Goal: Task Accomplishment & Management: Use online tool/utility

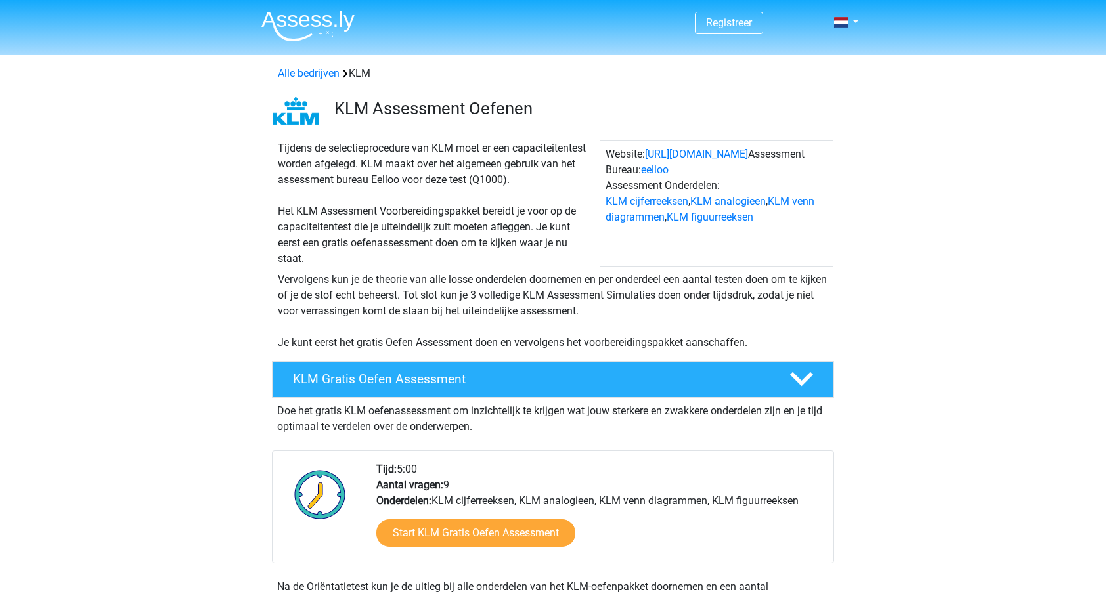
scroll to position [197, 0]
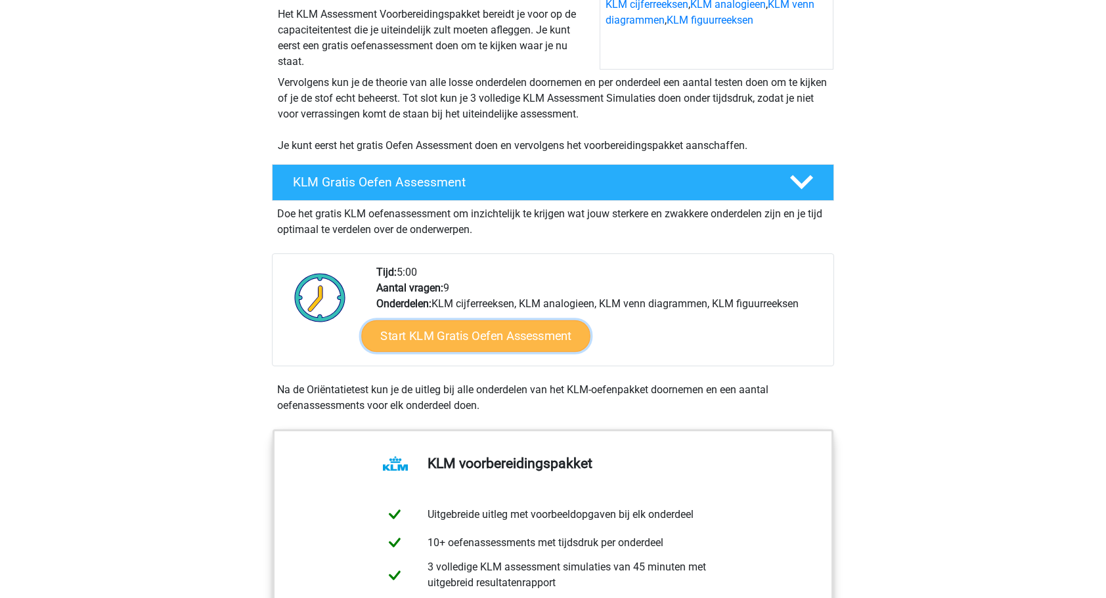
click at [494, 333] on link "Start KLM Gratis Oefen Assessment" at bounding box center [475, 336] width 228 height 32
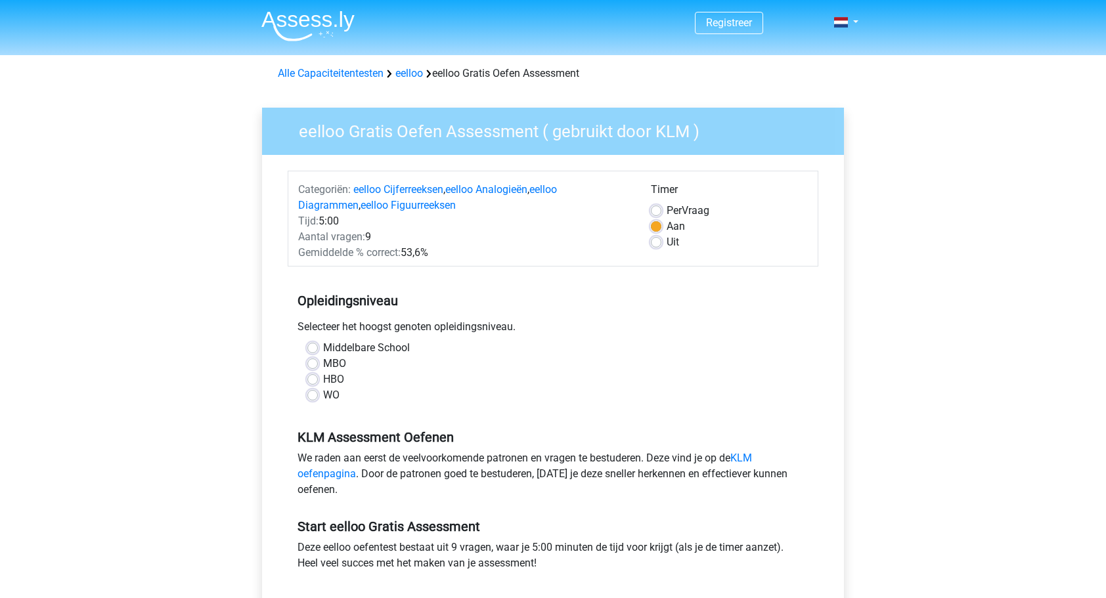
click at [322, 380] on div "HBO" at bounding box center [552, 380] width 491 height 16
click at [323, 381] on label "HBO" at bounding box center [333, 380] width 21 height 16
click at [312, 381] on input "HBO" at bounding box center [312, 378] width 11 height 13
radio input "true"
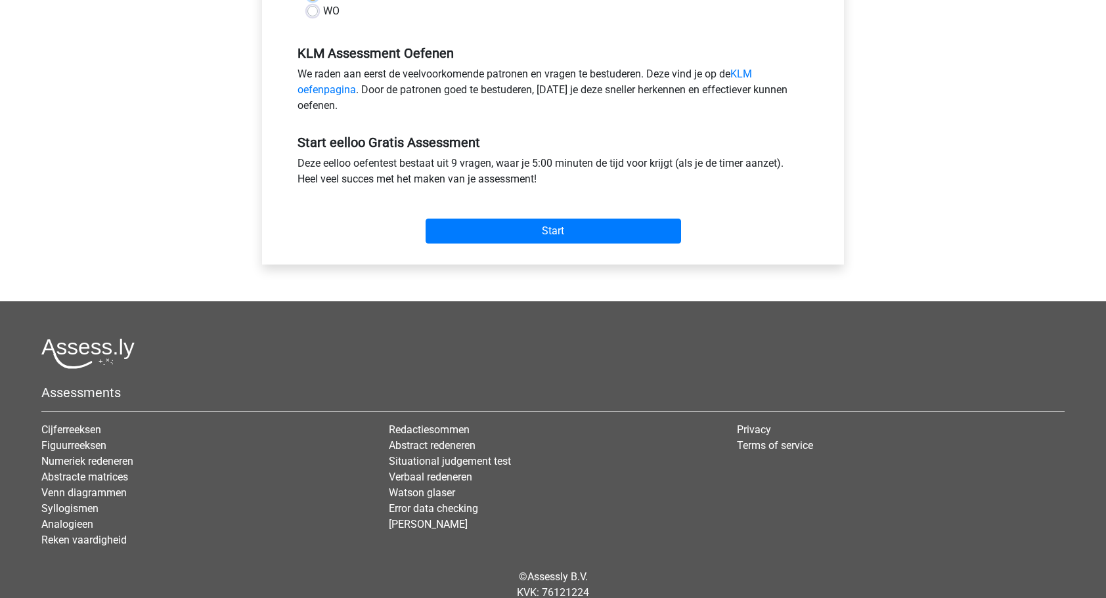
scroll to position [394, 0]
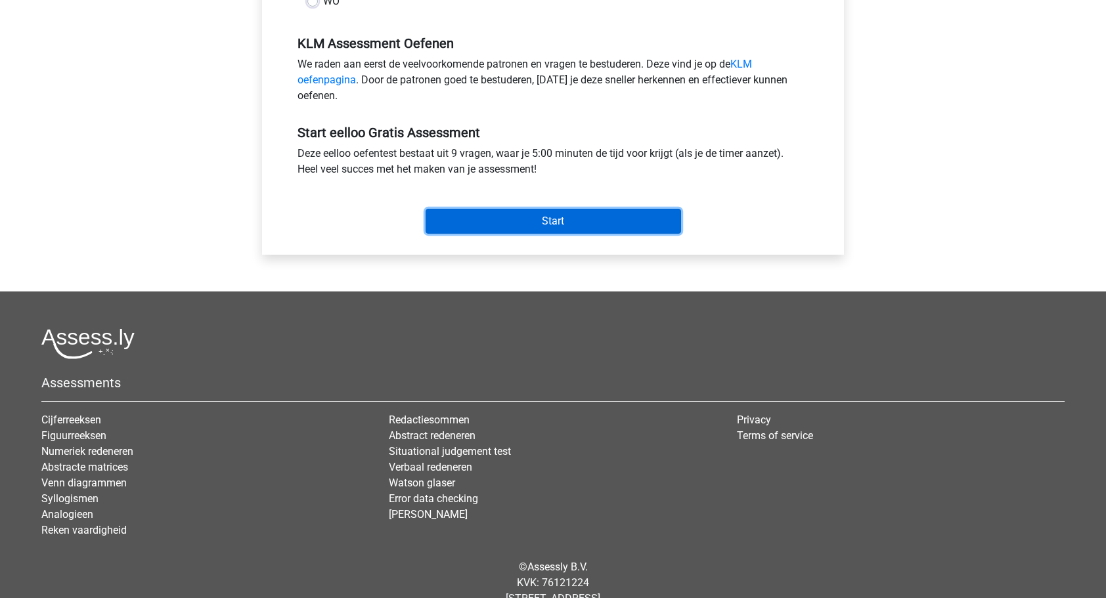
click at [542, 223] on input "Start" at bounding box center [552, 221] width 255 height 25
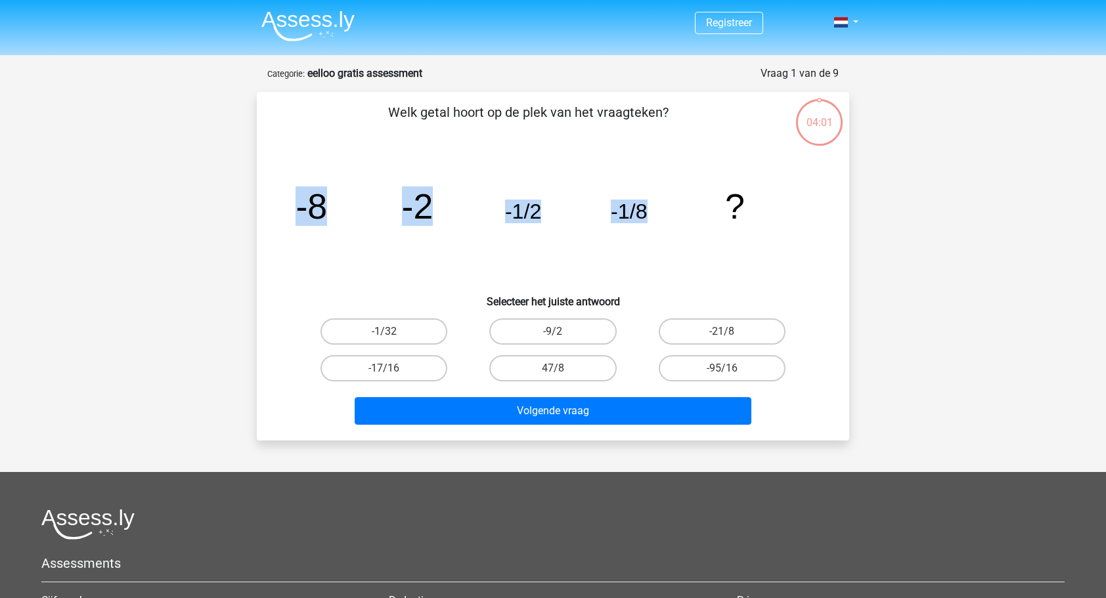
drag, startPoint x: 284, startPoint y: 207, endPoint x: 678, endPoint y: 214, distance: 393.9
click at [678, 214] on div "image/svg+xml -8 -2 -1/2 -1/8 ?" at bounding box center [553, 218] width 550 height 133
drag, startPoint x: 678, startPoint y: 214, endPoint x: 603, endPoint y: 210, distance: 74.9
copy g "-8 -2 -1/2 -1/8"
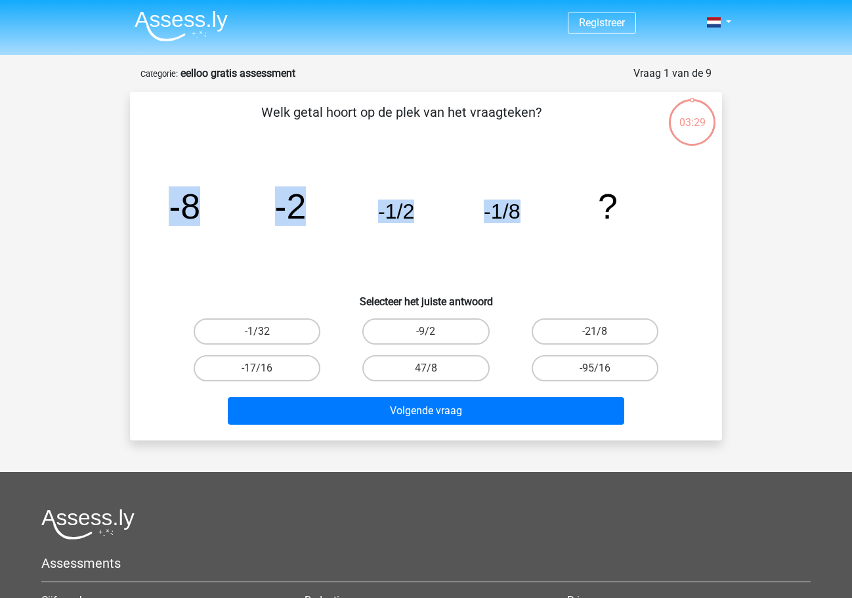
click at [259, 332] on input "-1/32" at bounding box center [261, 336] width 9 height 9
radio input "true"
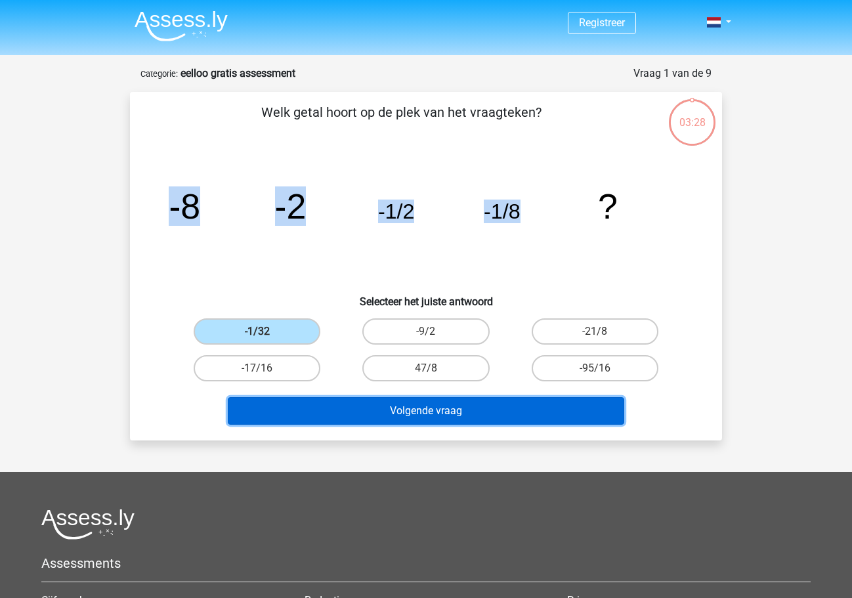
click at [404, 413] on button "Volgende vraag" at bounding box center [426, 411] width 397 height 28
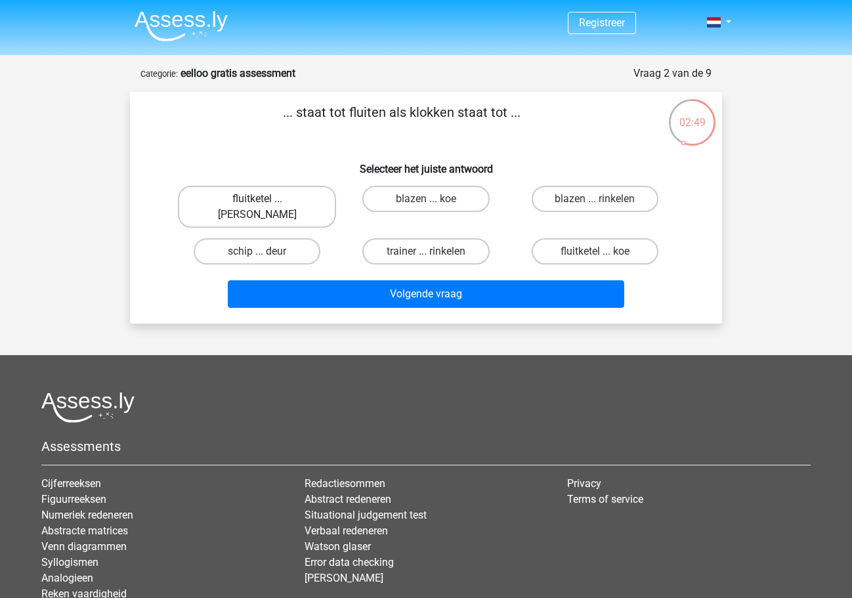
click at [283, 202] on label "fluitketel ... luiden" at bounding box center [257, 207] width 158 height 42
click at [266, 202] on input "fluitketel ... luiden" at bounding box center [261, 203] width 9 height 9
radio input "true"
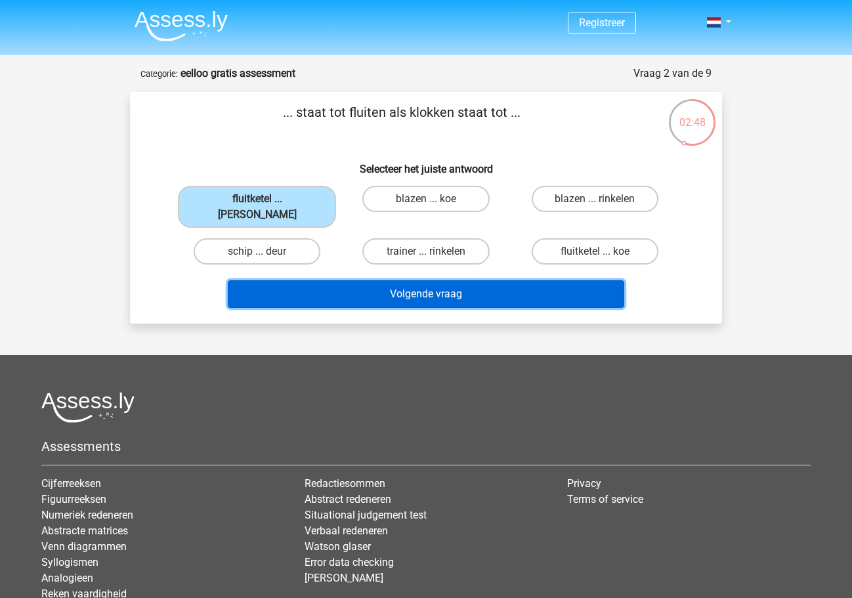
click at [460, 280] on button "Volgende vraag" at bounding box center [426, 294] width 397 height 28
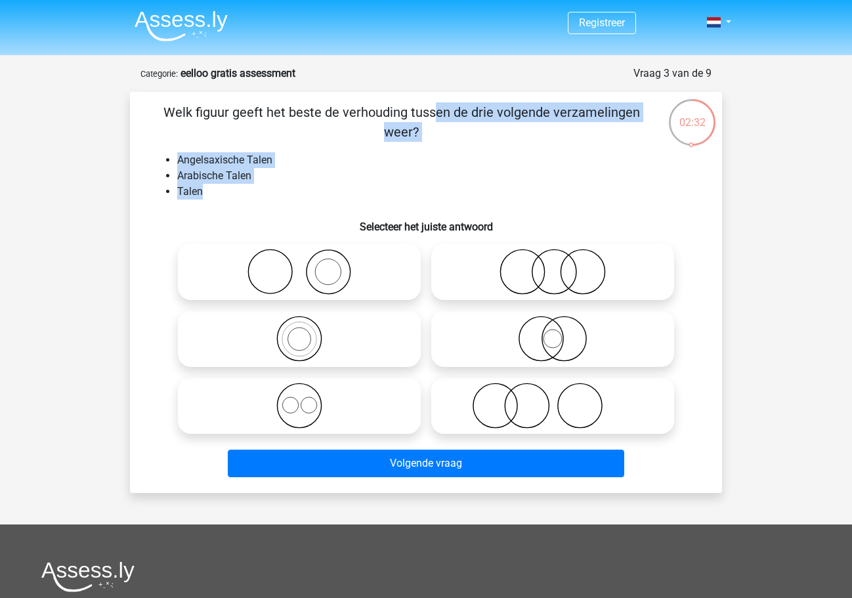
drag, startPoint x: 211, startPoint y: 192, endPoint x: 139, endPoint y: 105, distance: 113.2
click at [139, 105] on div "Welk figuur geeft het beste de verhouding tussen de drie volgende verzamelingen…" at bounding box center [426, 292] width 582 height 380
drag, startPoint x: 139, startPoint y: 105, endPoint x: 221, endPoint y: 114, distance: 82.6
copy div "Welk figuur geeft het beste de verhouding tussen de drie volgende verzamelingen…"
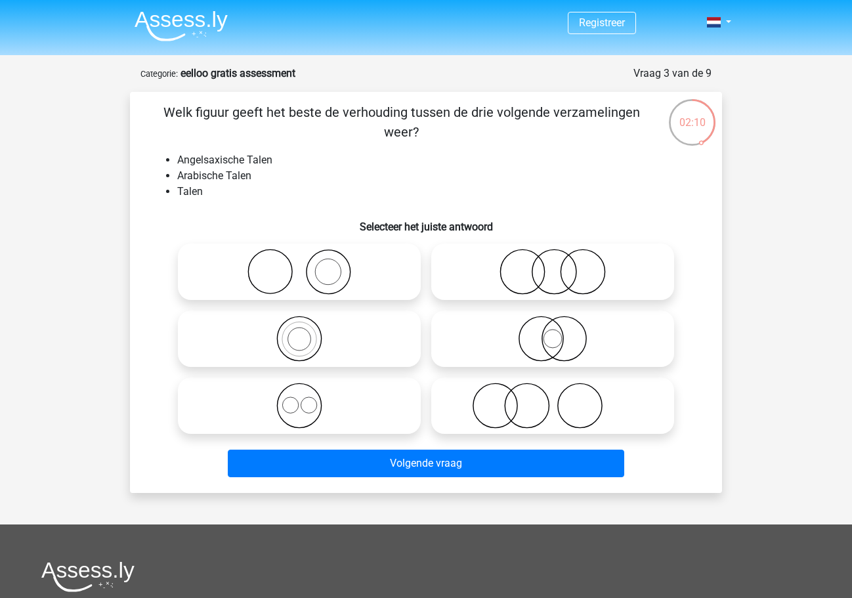
click at [298, 402] on icon at bounding box center [299, 406] width 232 height 46
click at [299, 399] on input "radio" at bounding box center [303, 395] width 9 height 9
radio input "true"
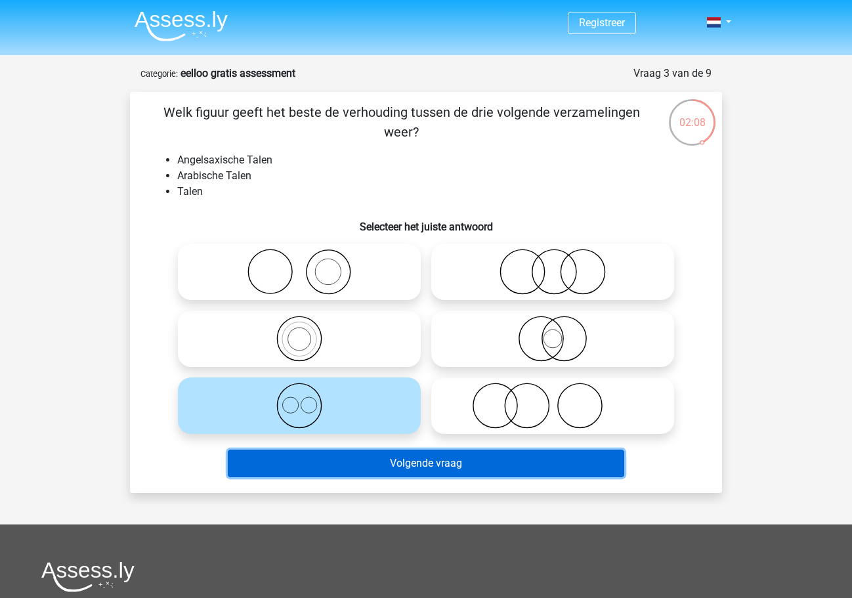
click at [477, 467] on button "Volgende vraag" at bounding box center [426, 464] width 397 height 28
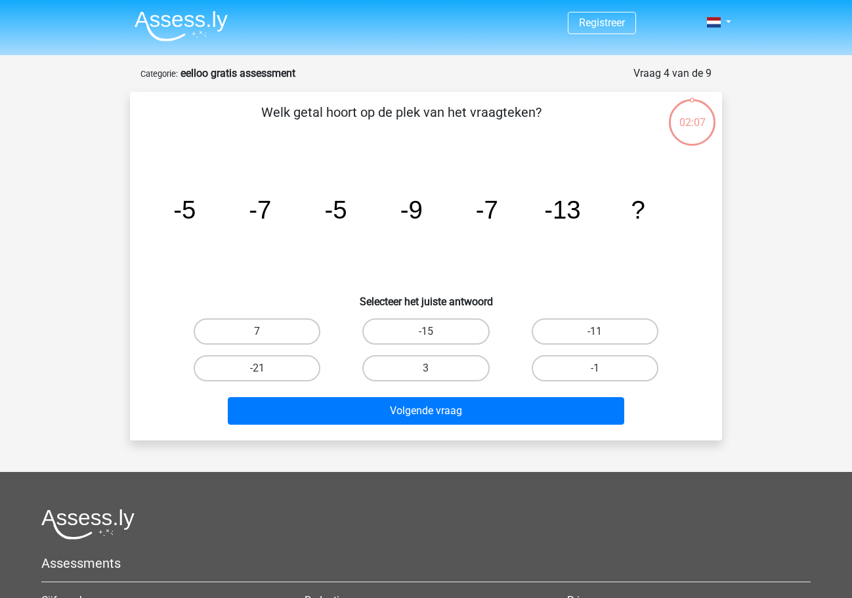
scroll to position [66, 0]
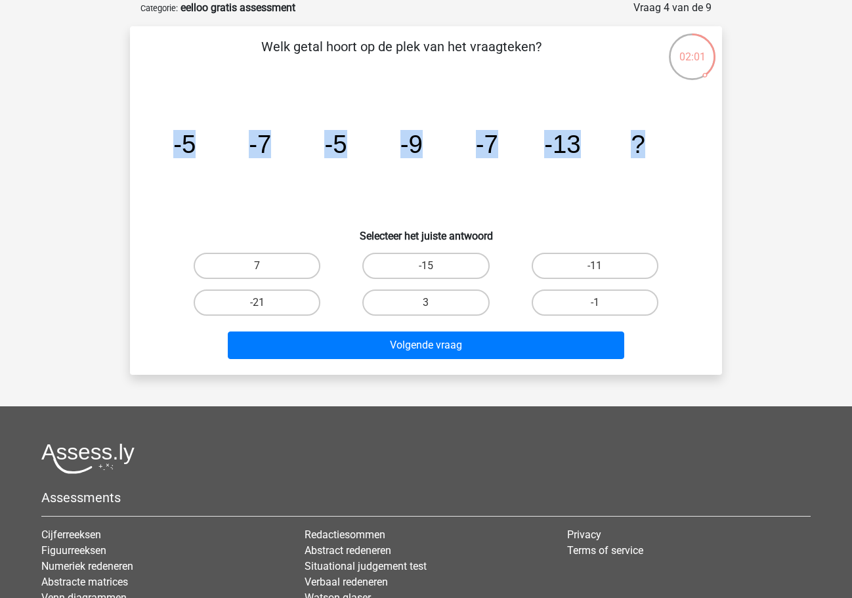
drag, startPoint x: 171, startPoint y: 150, endPoint x: 653, endPoint y: 150, distance: 481.9
click at [653, 150] on icon "image/svg+xml -5 -7 -5 -9 -7 -13 ?" at bounding box center [425, 153] width 529 height 133
drag, startPoint x: 653, startPoint y: 150, endPoint x: 574, endPoint y: 154, distance: 78.2
copy g "-5 -7 -5 -9 -7 -13 ?"
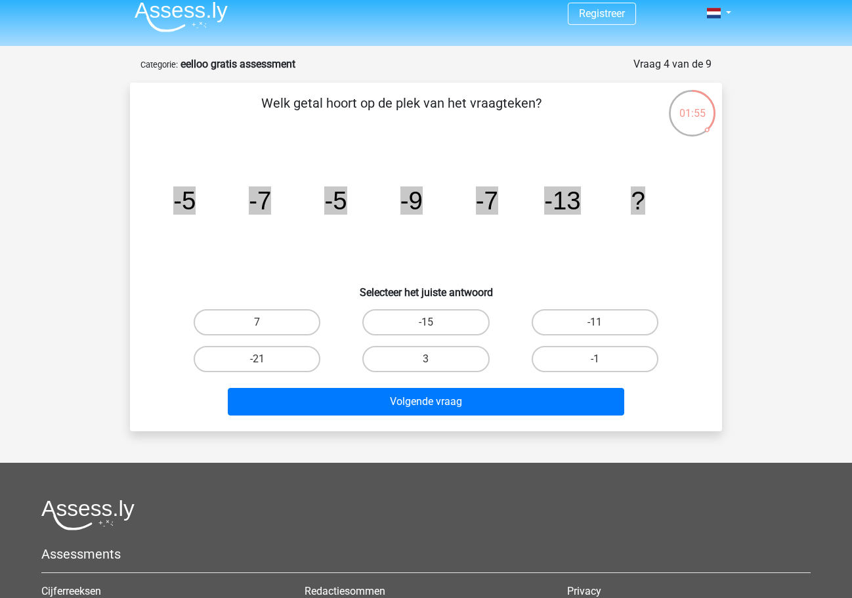
scroll to position [0, 0]
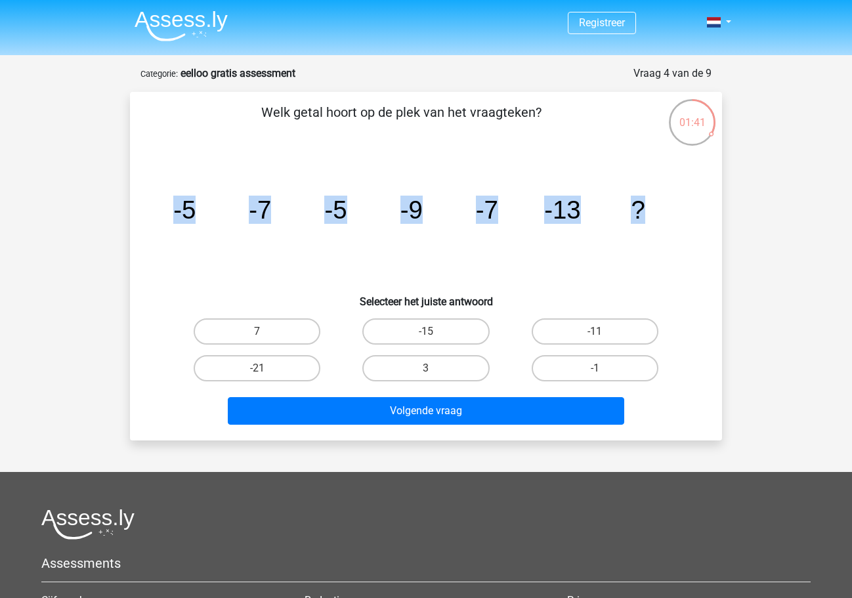
click at [658, 269] on icon "image/svg+xml -5 -7 -5 -9 -7 -13 ?" at bounding box center [425, 218] width 529 height 133
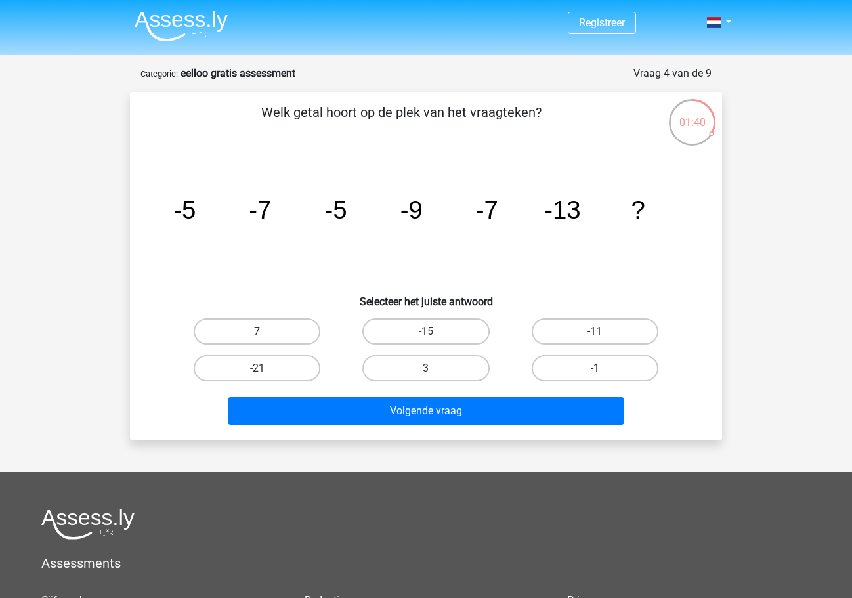
click at [593, 341] on label "-11" at bounding box center [595, 331] width 127 height 26
click at [595, 340] on input "-11" at bounding box center [599, 336] width 9 height 9
radio input "true"
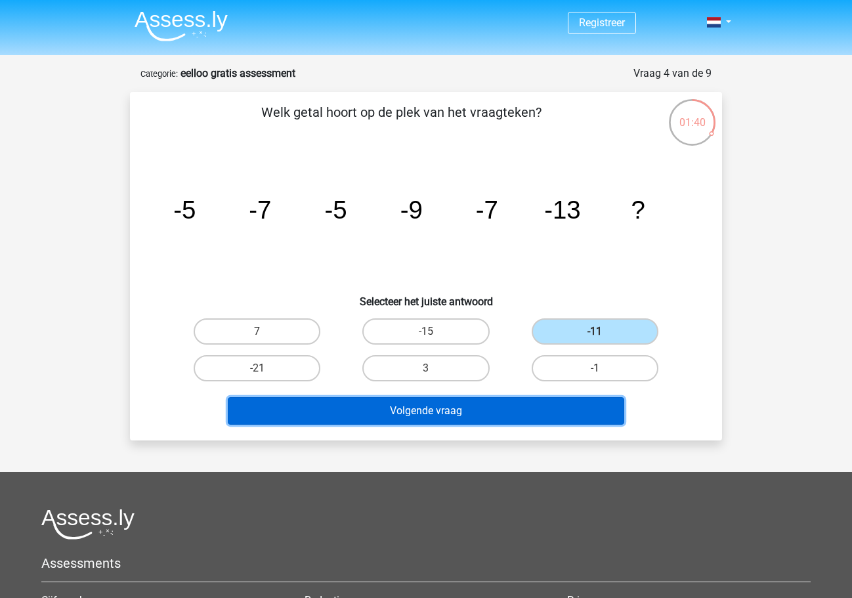
click at [536, 413] on button "Volgende vraag" at bounding box center [426, 411] width 397 height 28
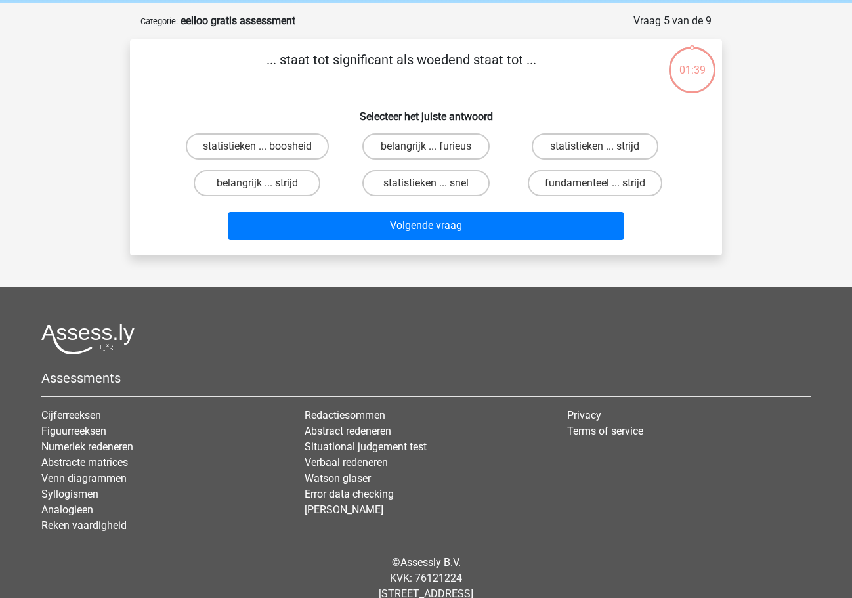
scroll to position [66, 0]
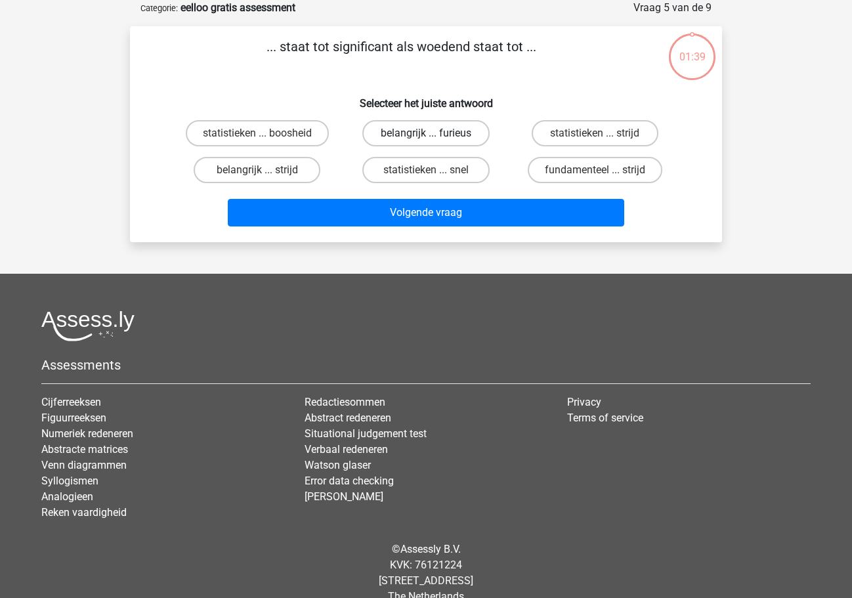
click at [431, 131] on label "belangrijk ... furieus" at bounding box center [425, 133] width 127 height 26
click at [431, 133] on input "belangrijk ... furieus" at bounding box center [430, 137] width 9 height 9
radio input "true"
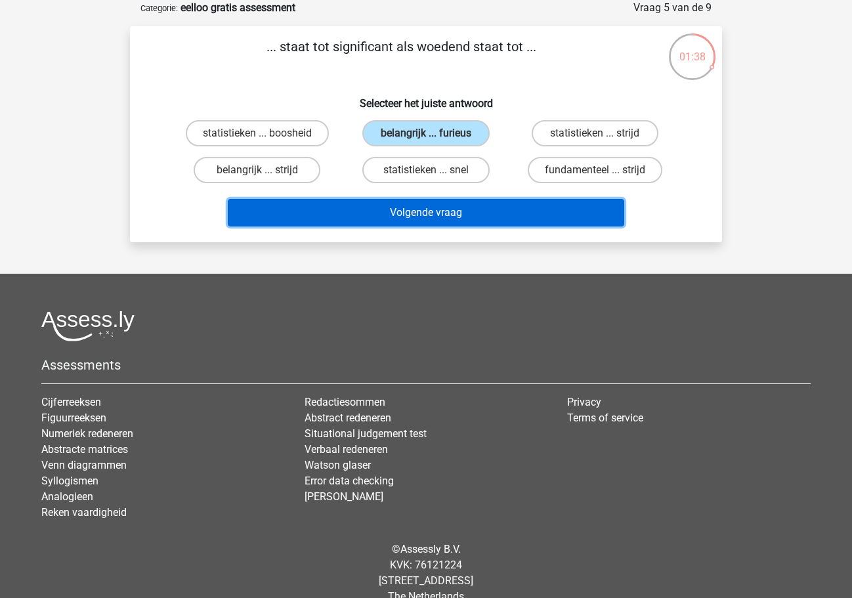
click at [450, 207] on button "Volgende vraag" at bounding box center [426, 213] width 397 height 28
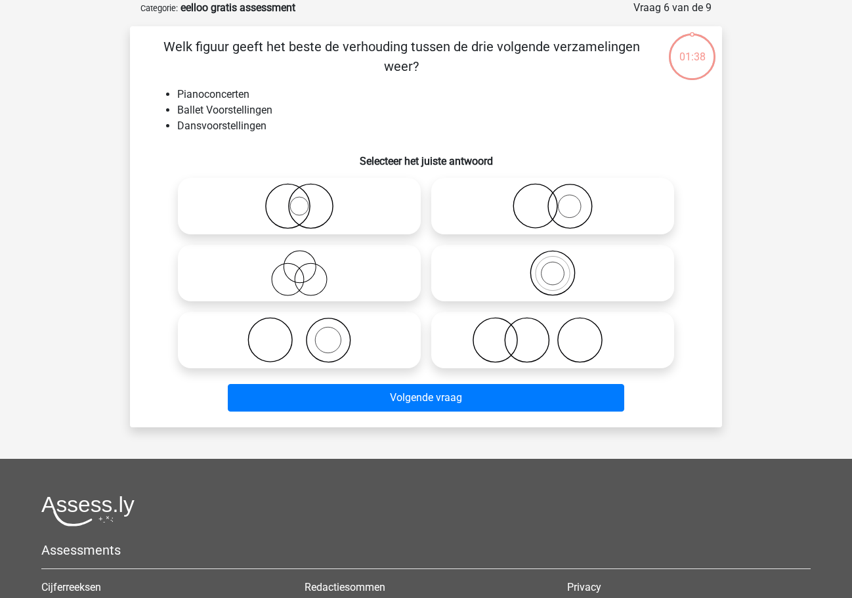
click at [564, 213] on icon at bounding box center [553, 206] width 232 height 46
click at [561, 200] on input "radio" at bounding box center [557, 195] width 9 height 9
radio input "true"
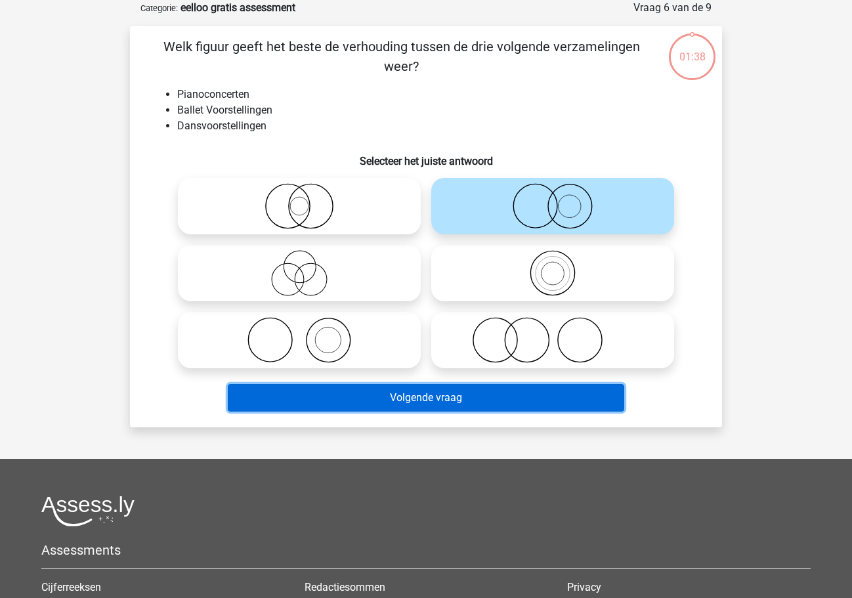
click at [484, 411] on button "Volgende vraag" at bounding box center [426, 398] width 397 height 28
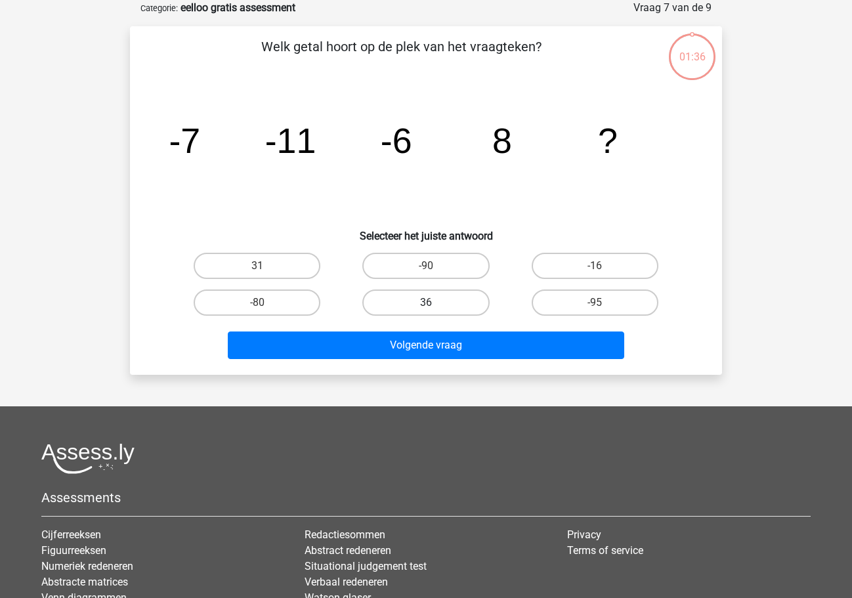
click at [465, 303] on label "36" at bounding box center [425, 303] width 127 height 26
click at [435, 303] on input "36" at bounding box center [430, 307] width 9 height 9
radio input "true"
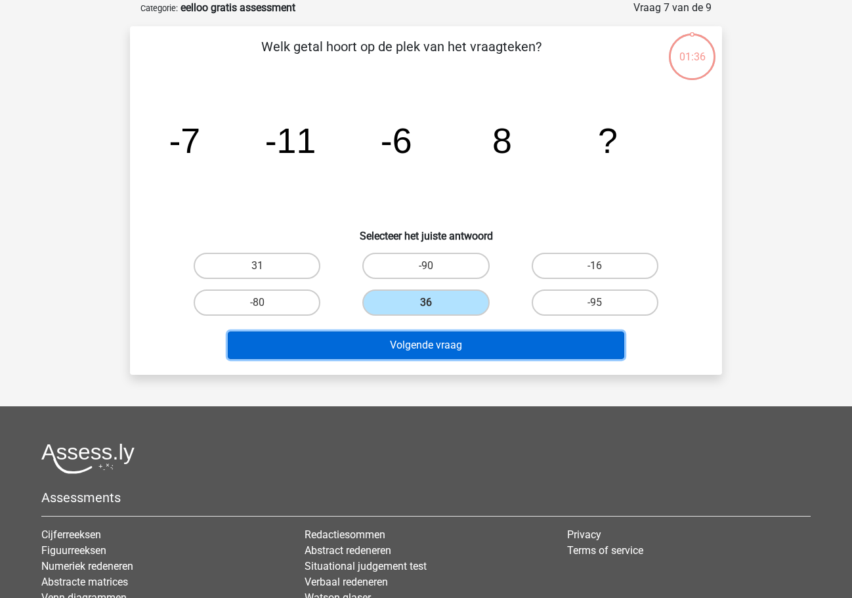
click at [475, 335] on button "Volgende vraag" at bounding box center [426, 346] width 397 height 28
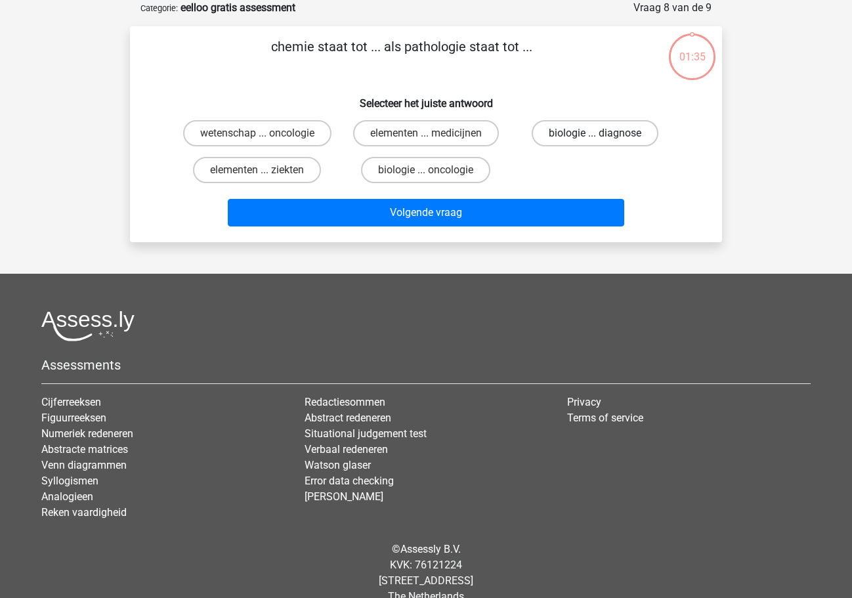
click at [572, 129] on label "biologie ... diagnose" at bounding box center [595, 133] width 127 height 26
click at [595, 133] on input "biologie ... diagnose" at bounding box center [599, 137] width 9 height 9
radio input "true"
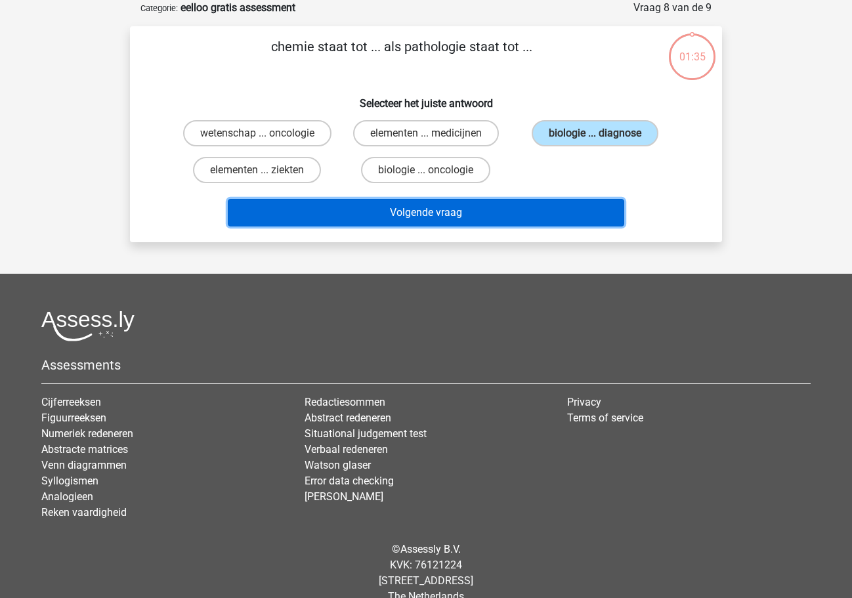
click at [554, 205] on button "Volgende vraag" at bounding box center [426, 213] width 397 height 28
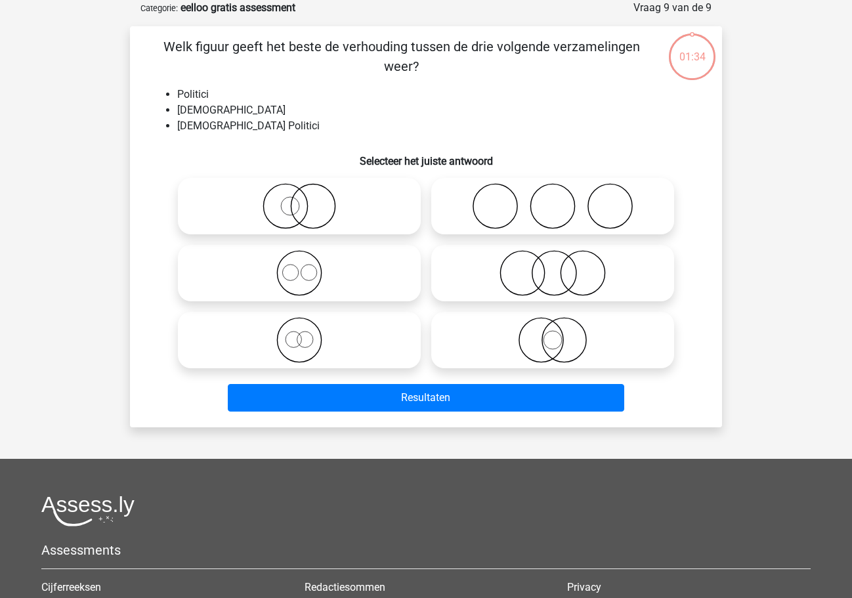
click at [466, 196] on icon at bounding box center [553, 206] width 232 height 46
click at [553, 196] on input "radio" at bounding box center [557, 195] width 9 height 9
radio input "true"
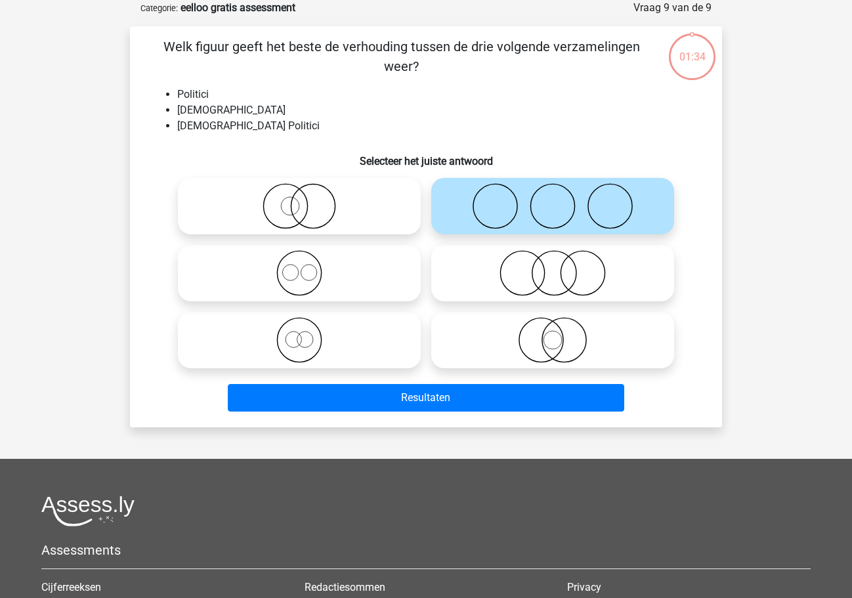
click at [523, 383] on div "Resultaten" at bounding box center [426, 395] width 550 height 43
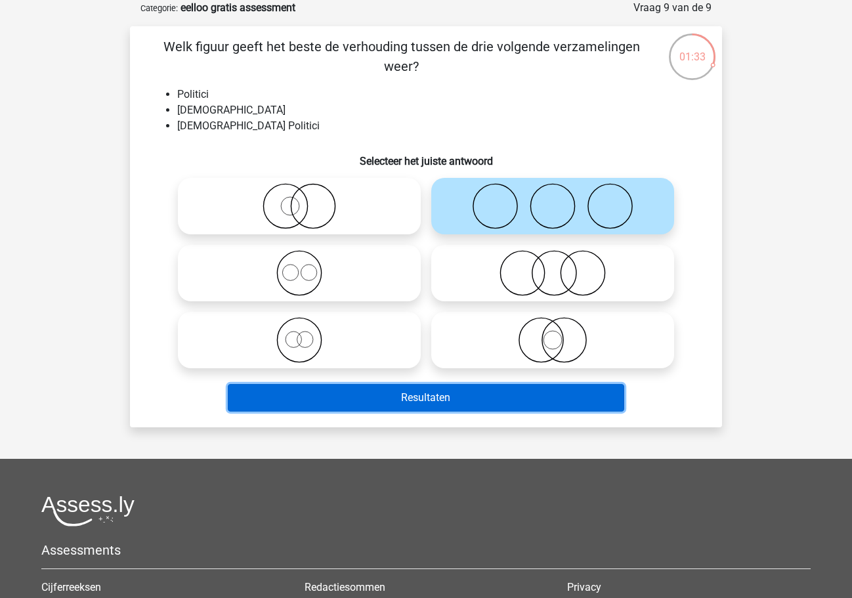
click at [515, 396] on button "Resultaten" at bounding box center [426, 398] width 397 height 28
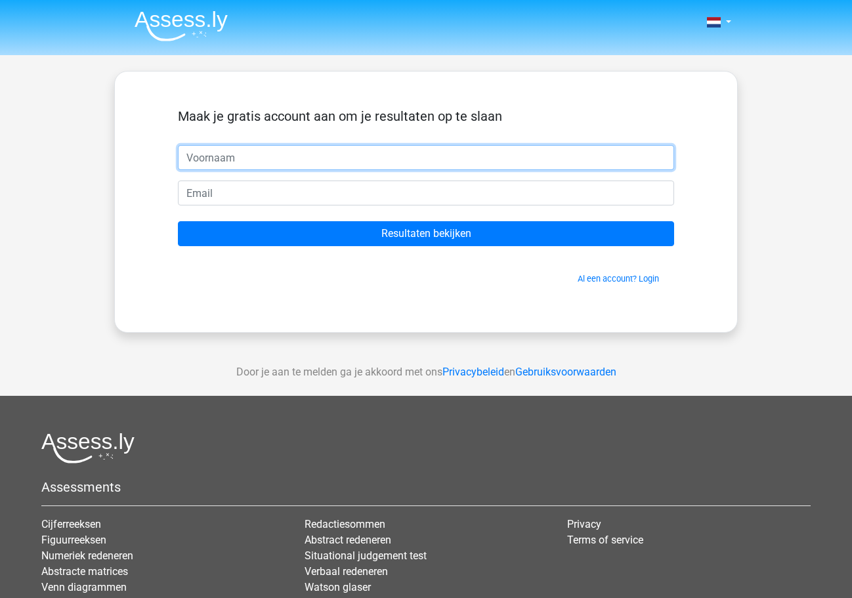
click at [348, 161] on input "text" at bounding box center [426, 157] width 496 height 25
